Goal: Check status: Check status

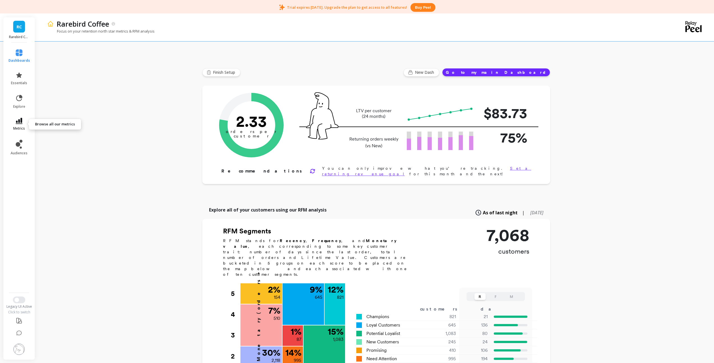
click at [18, 123] on icon at bounding box center [19, 121] width 7 height 6
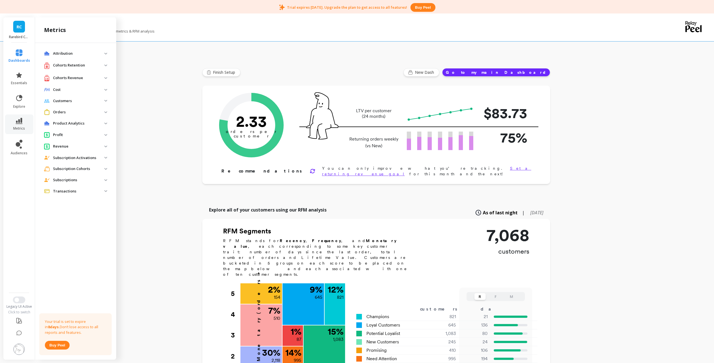
click at [59, 111] on p "Orders" at bounding box center [78, 112] width 51 height 6
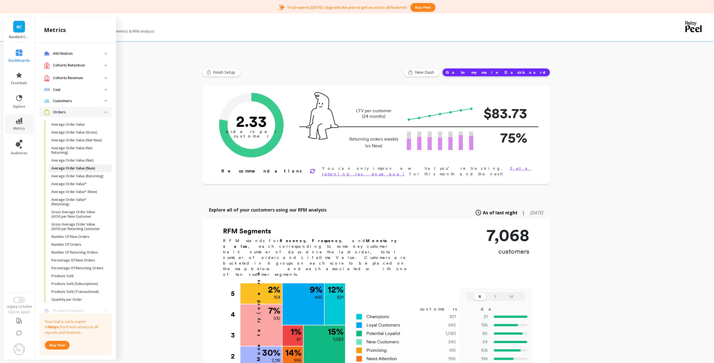
click at [72, 171] on p "Average Order Value (New)" at bounding box center [73, 168] width 44 height 4
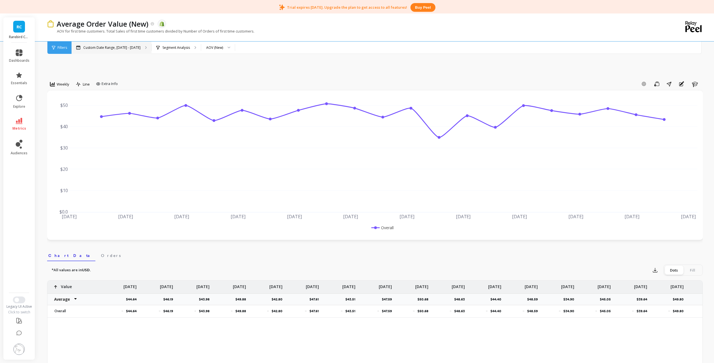
click at [108, 48] on p "Custom Date Range, [DATE] - [DATE]" at bounding box center [111, 47] width 57 height 4
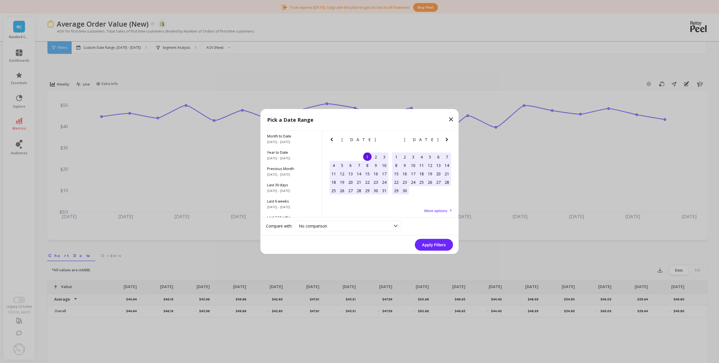
click at [447, 139] on icon "Next Month" at bounding box center [447, 139] width 2 height 3
click at [421, 158] on div "1" at bounding box center [421, 157] width 8 height 8
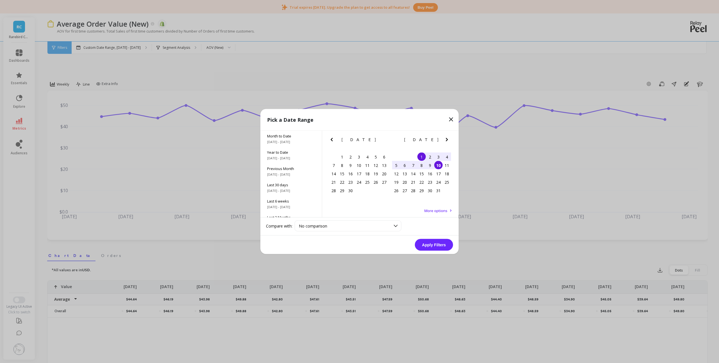
click at [438, 168] on div "10" at bounding box center [438, 165] width 8 height 8
click at [438, 245] on button "Apply Filters" at bounding box center [434, 245] width 38 height 12
